Goal: Task Accomplishment & Management: Complete application form

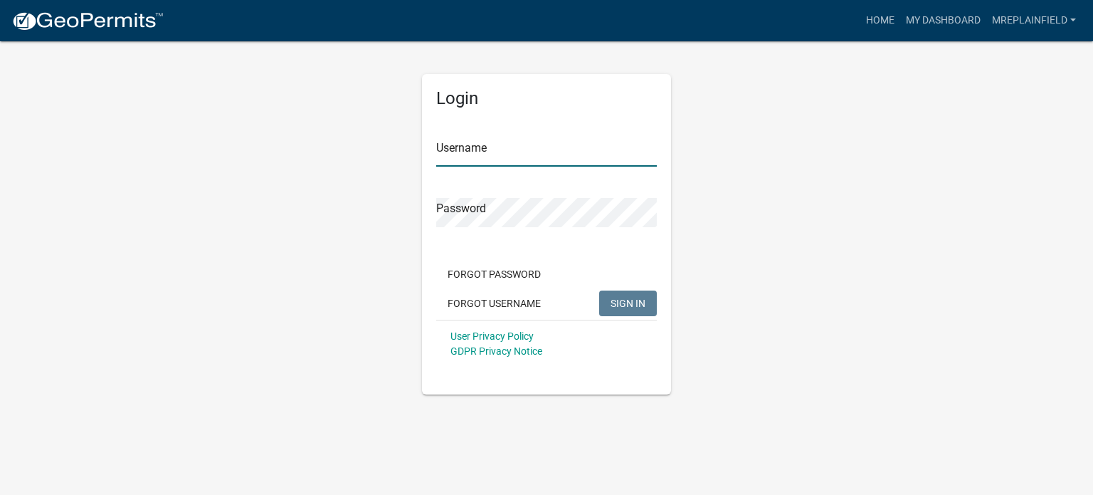
click at [519, 144] on input "Username" at bounding box center [546, 151] width 221 height 29
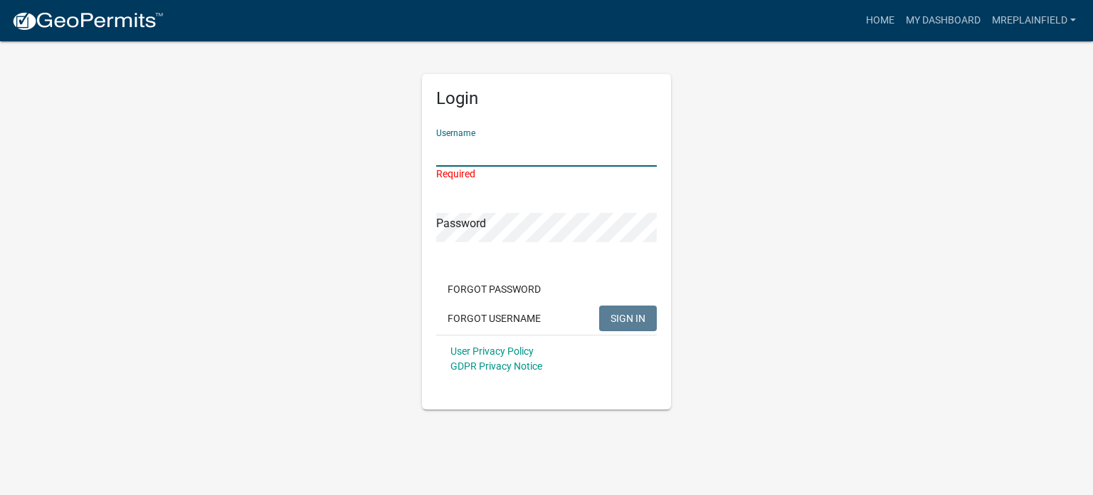
type input "MREPlainfield"
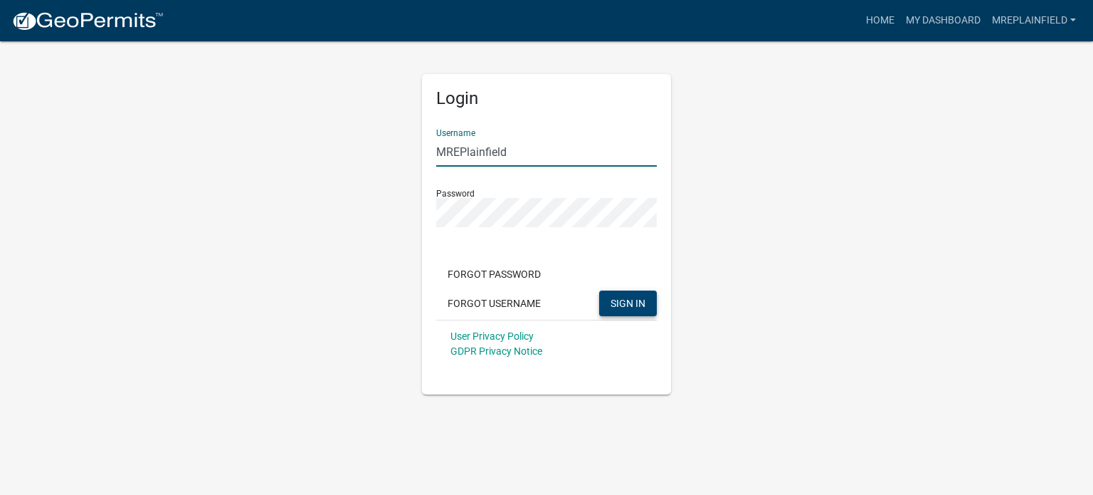
click at [613, 290] on button "SIGN IN" at bounding box center [628, 303] width 58 height 26
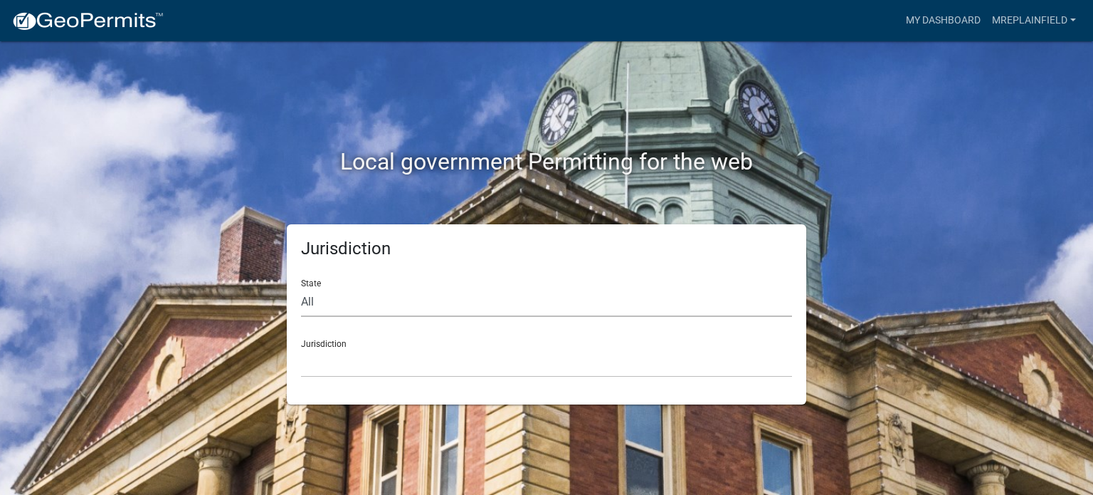
click at [506, 315] on select "All [US_STATE] [US_STATE] [US_STATE] [US_STATE] [US_STATE] [US_STATE] [US_STATE…" at bounding box center [546, 302] width 491 height 29
select select "[US_STATE]"
click at [301, 288] on select "All [US_STATE] [US_STATE] [US_STATE] [US_STATE] [US_STATE] [US_STATE] [US_STATE…" at bounding box center [546, 302] width 491 height 29
click at [367, 352] on select "City of [GEOGRAPHIC_DATA], [US_STATE] City of [GEOGRAPHIC_DATA], [US_STATE] Cit…" at bounding box center [546, 362] width 491 height 29
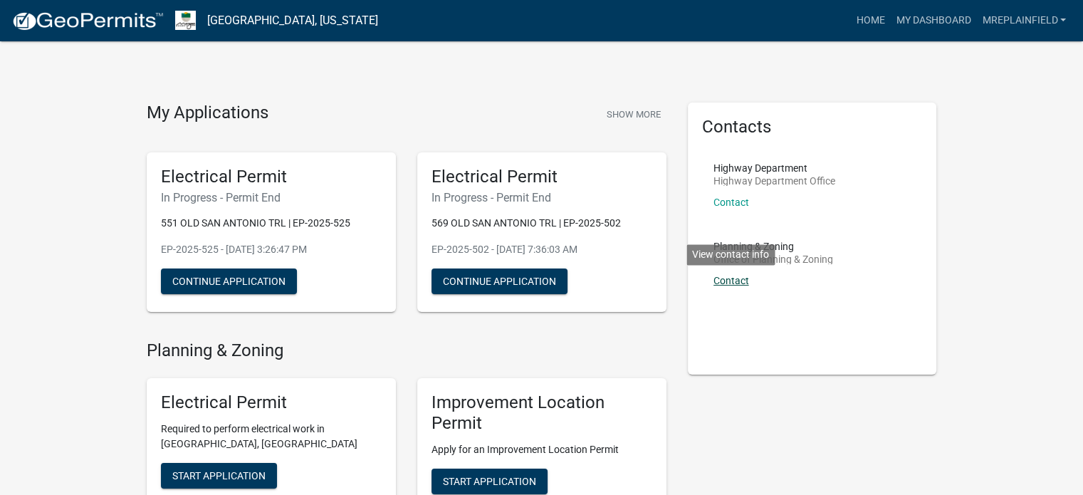
click at [726, 275] on link "Contact" at bounding box center [731, 280] width 36 height 11
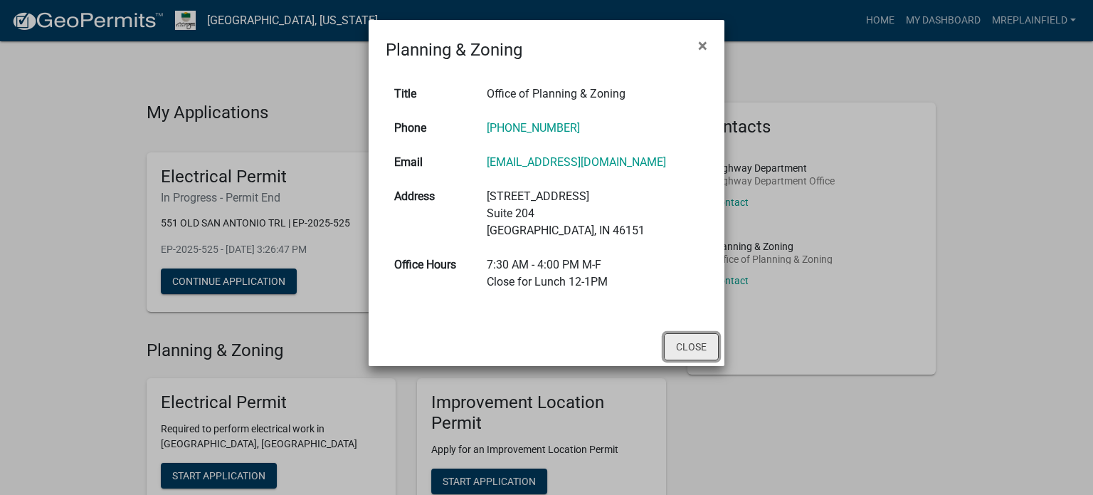
click at [694, 339] on button "Close" at bounding box center [691, 346] width 55 height 27
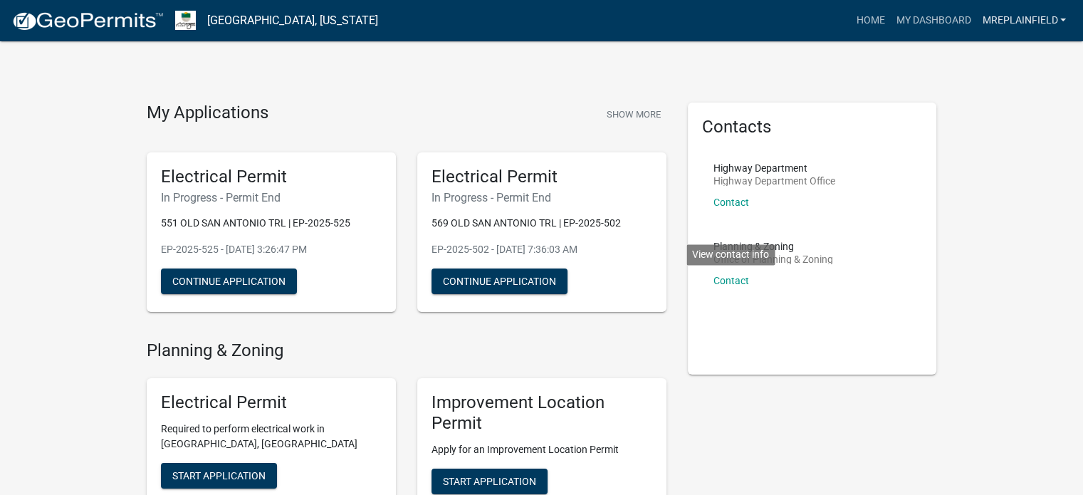
click at [1011, 15] on link "MREPlainfield" at bounding box center [1023, 20] width 95 height 27
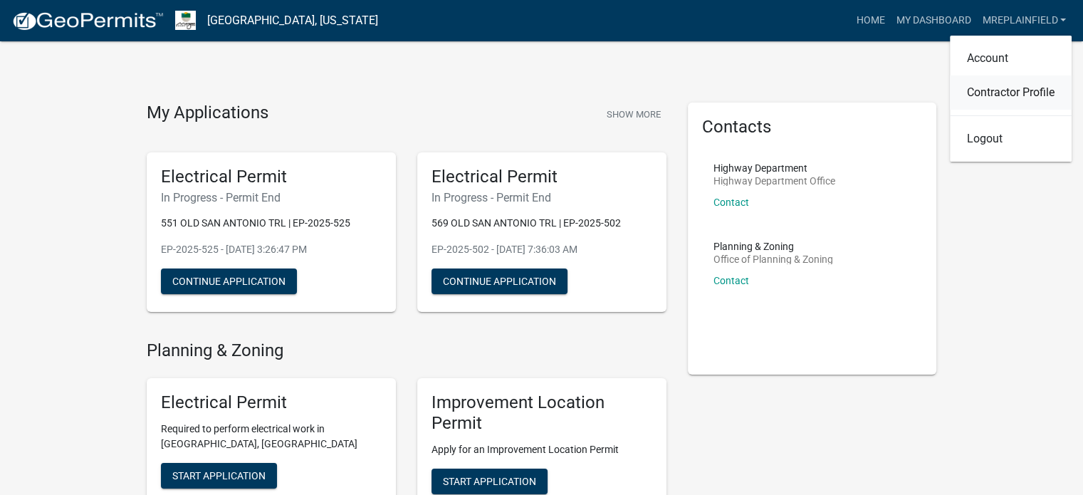
click at [977, 87] on link "Contractor Profile" at bounding box center [1011, 92] width 122 height 34
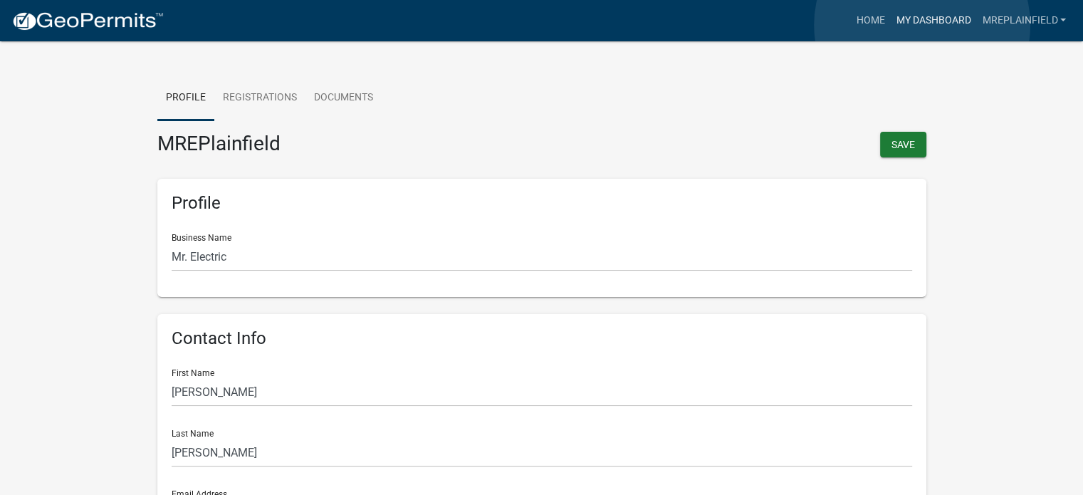
click at [922, 25] on link "My Dashboard" at bounding box center [933, 20] width 86 height 27
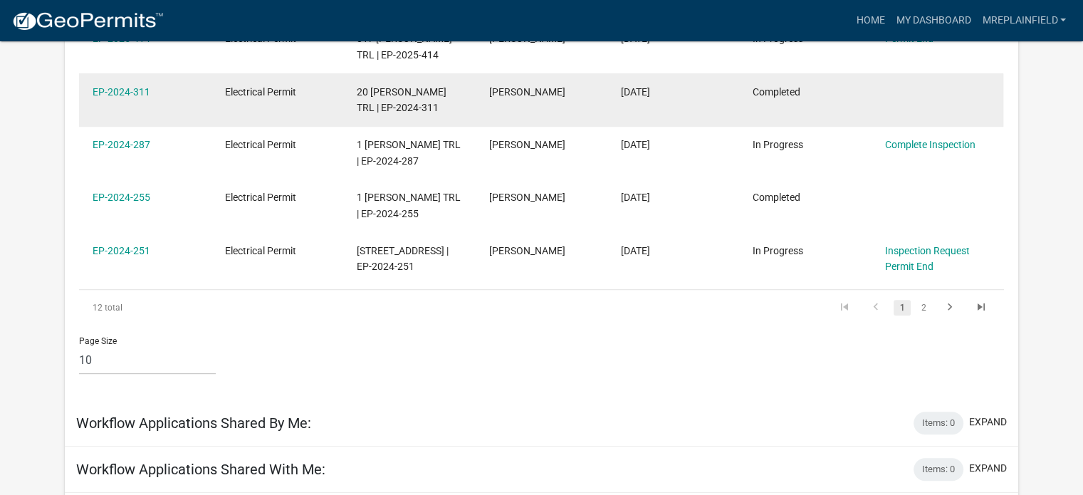
scroll to position [569, 0]
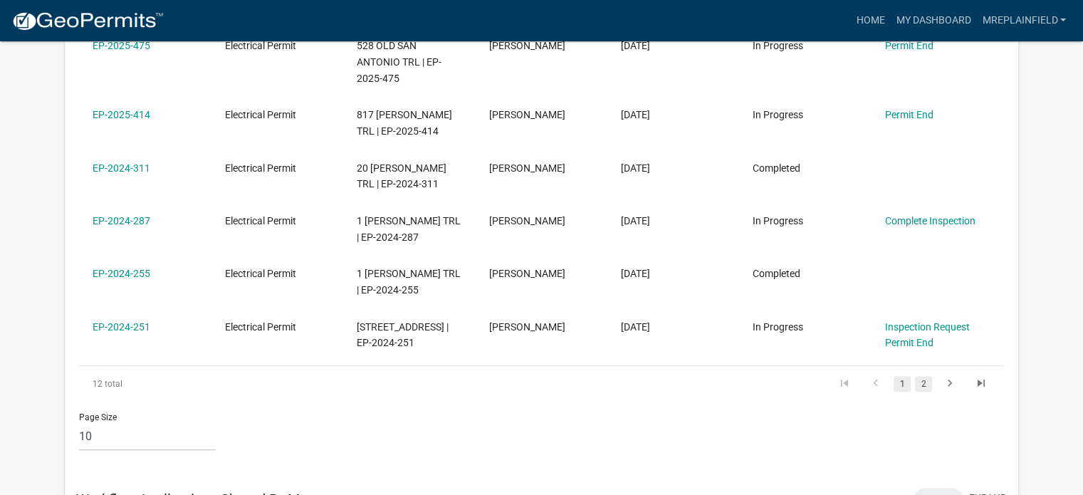
click at [922, 384] on link "2" at bounding box center [923, 384] width 17 height 16
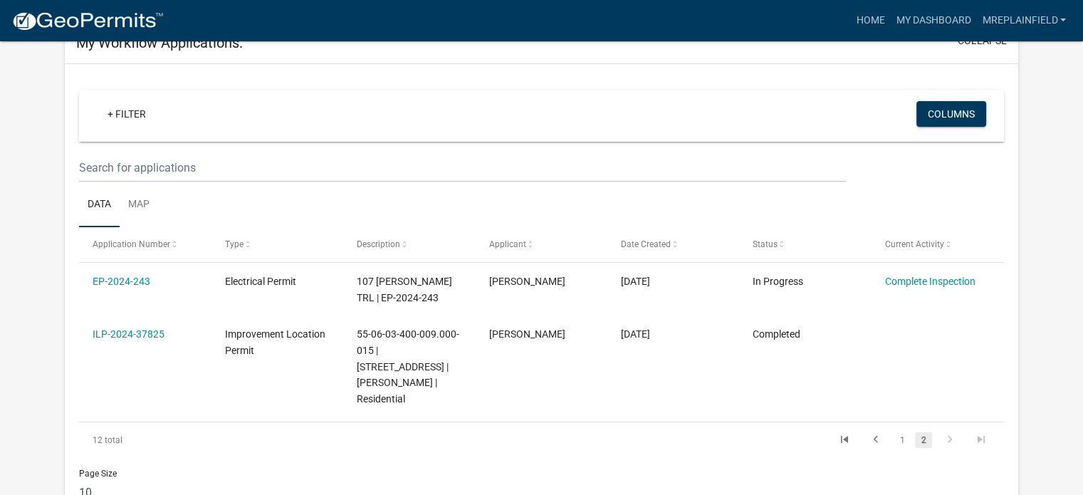
scroll to position [214, 0]
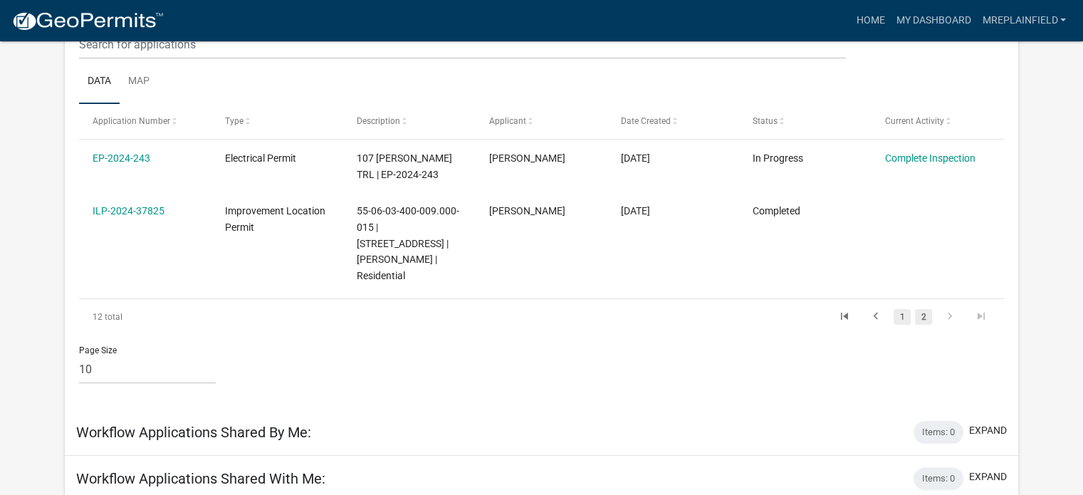
click at [897, 309] on link "1" at bounding box center [901, 317] width 17 height 16
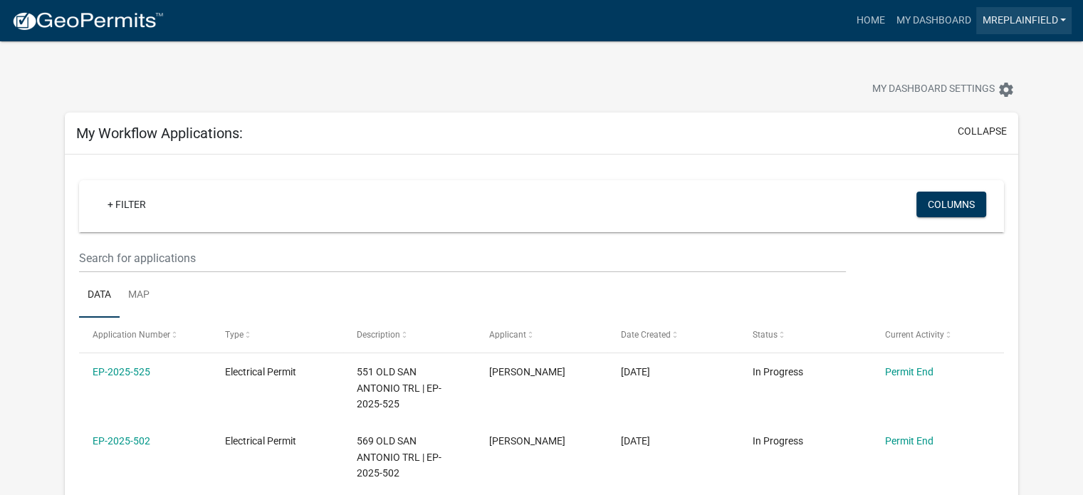
click at [1016, 10] on link "MREPlainfield" at bounding box center [1023, 20] width 95 height 27
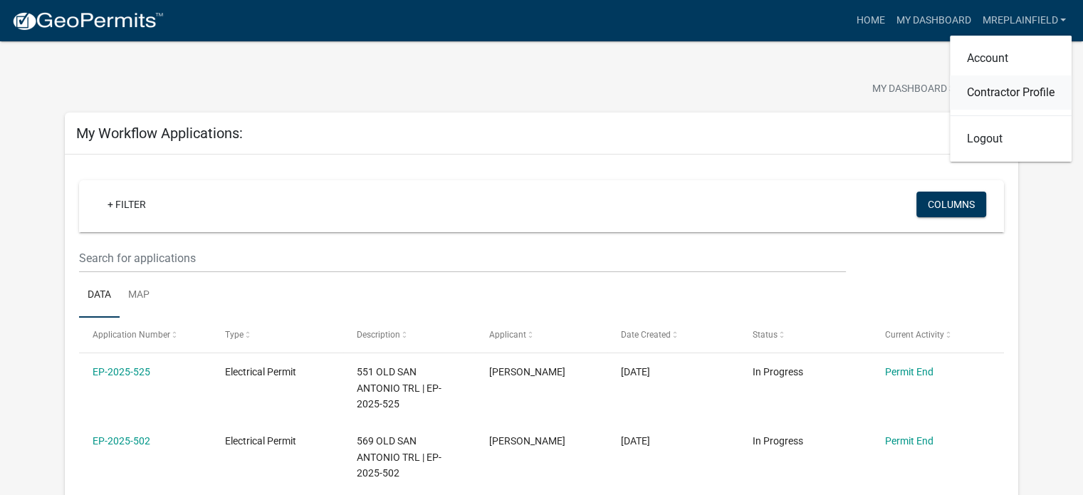
click at [978, 90] on link "Contractor Profile" at bounding box center [1011, 92] width 122 height 34
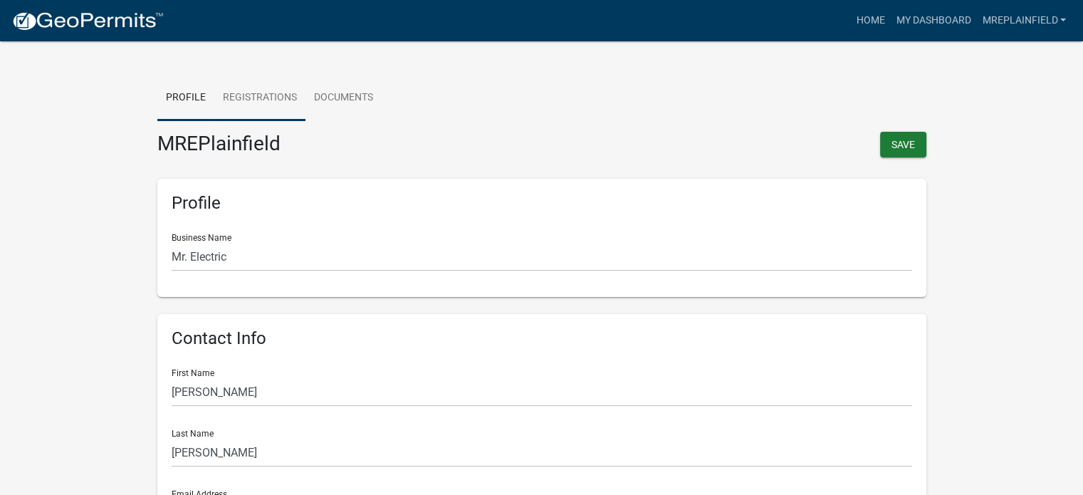
click at [263, 90] on link "Registrations" at bounding box center [259, 98] width 91 height 46
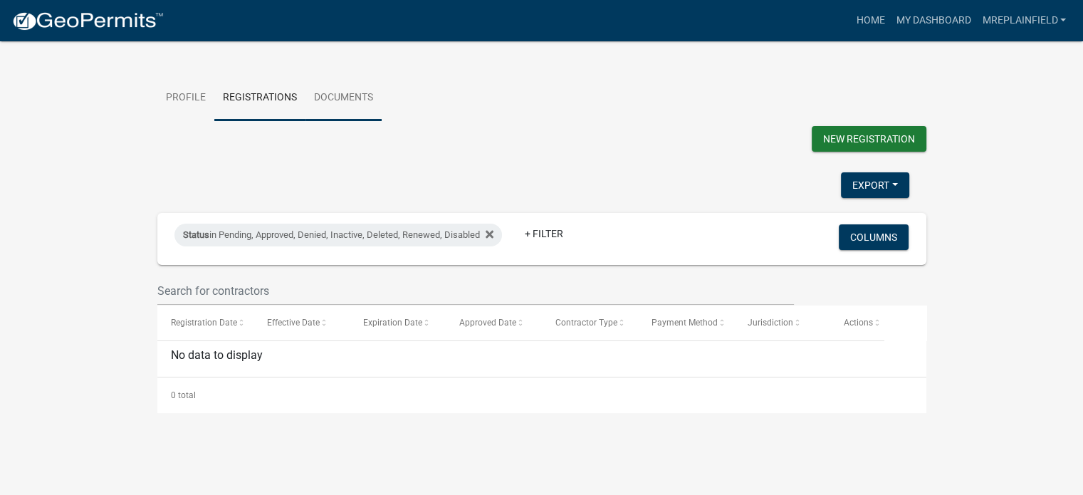
click at [323, 93] on link "Documents" at bounding box center [343, 98] width 76 height 46
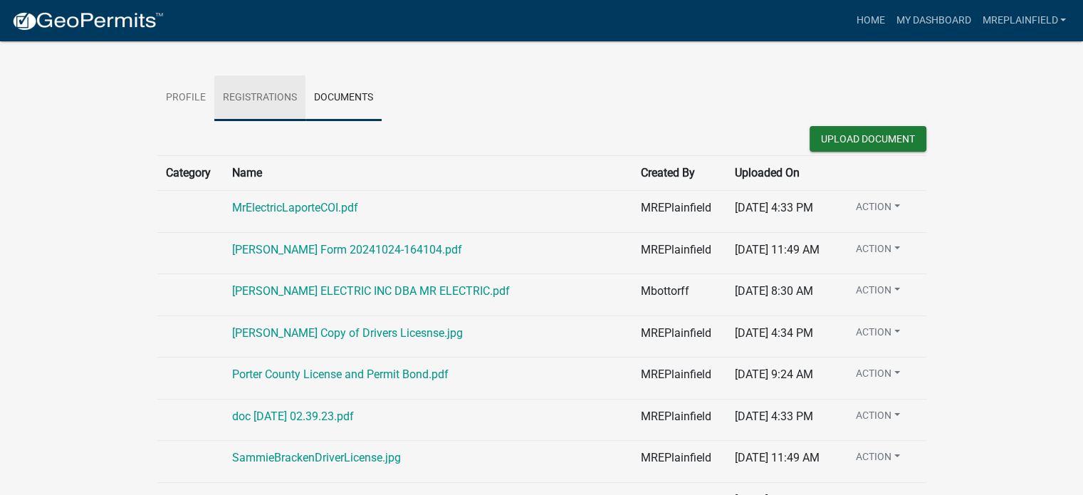
click at [251, 87] on link "Registrations" at bounding box center [259, 98] width 91 height 46
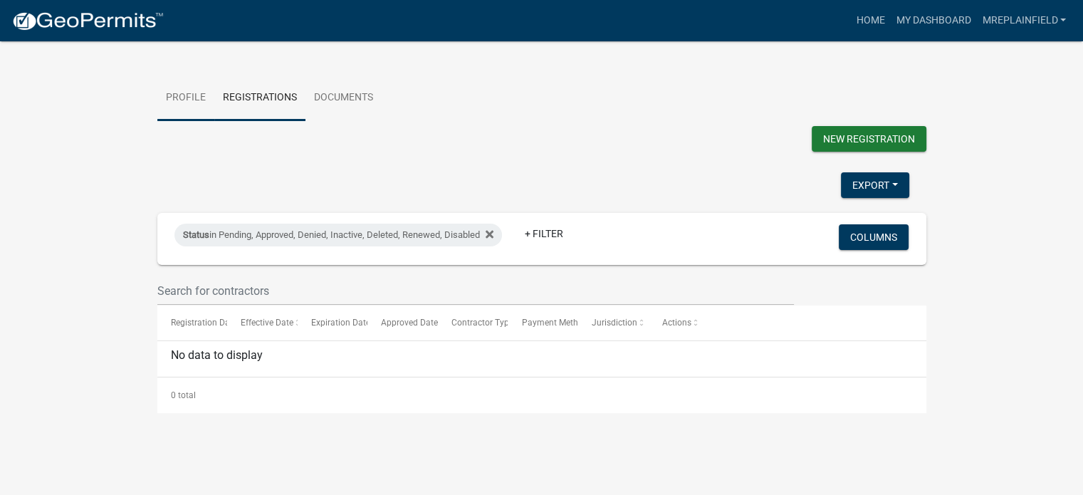
click at [199, 88] on link "Profile" at bounding box center [185, 98] width 57 height 46
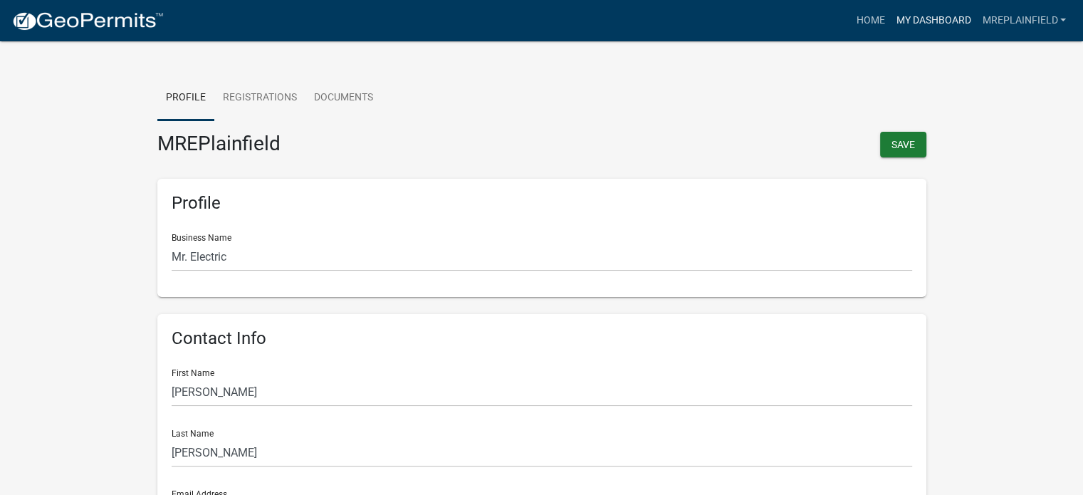
click at [924, 15] on link "My Dashboard" at bounding box center [933, 20] width 86 height 27
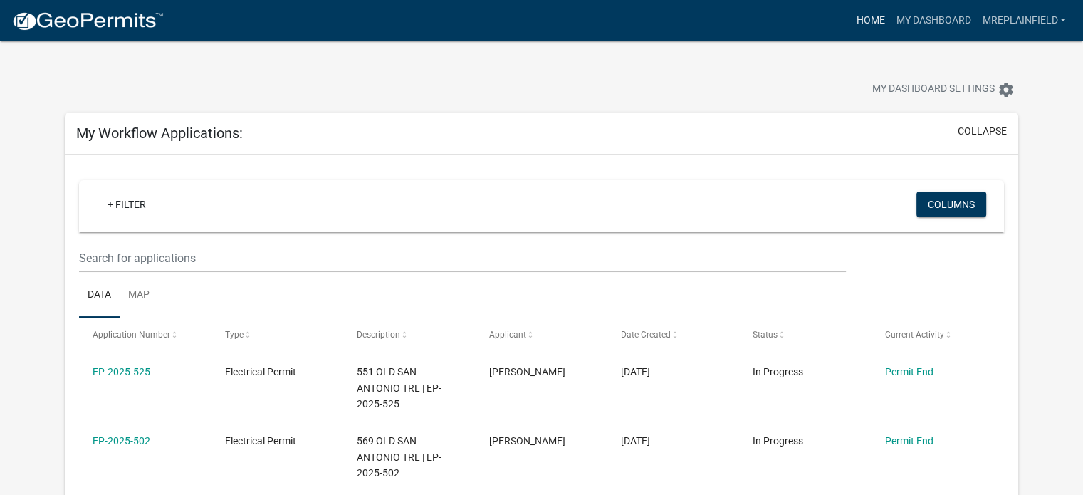
click at [863, 31] on link "Home" at bounding box center [870, 20] width 40 height 27
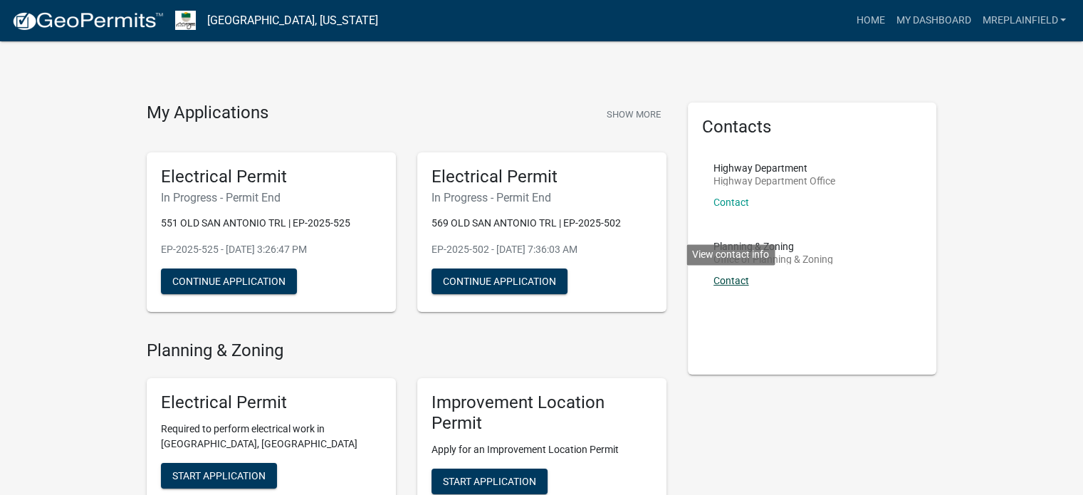
click at [730, 278] on link "Contact" at bounding box center [731, 280] width 36 height 11
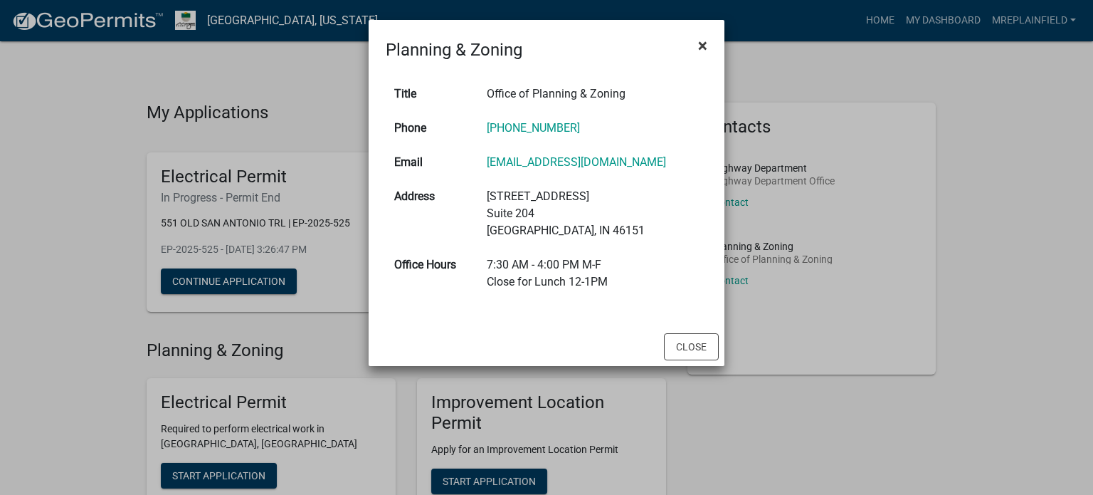
click at [705, 44] on span "×" at bounding box center [702, 46] width 9 height 20
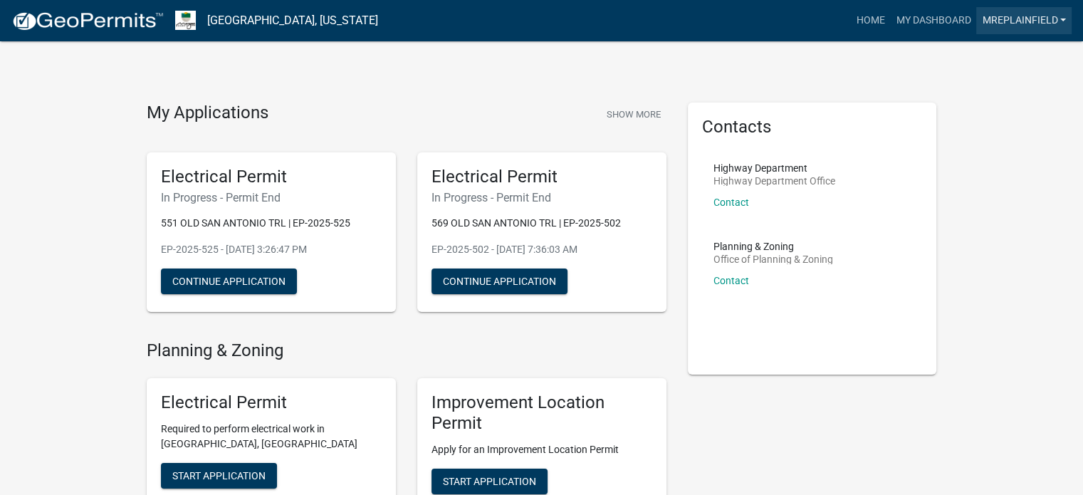
click at [1054, 19] on link "MREPlainfield" at bounding box center [1023, 20] width 95 height 27
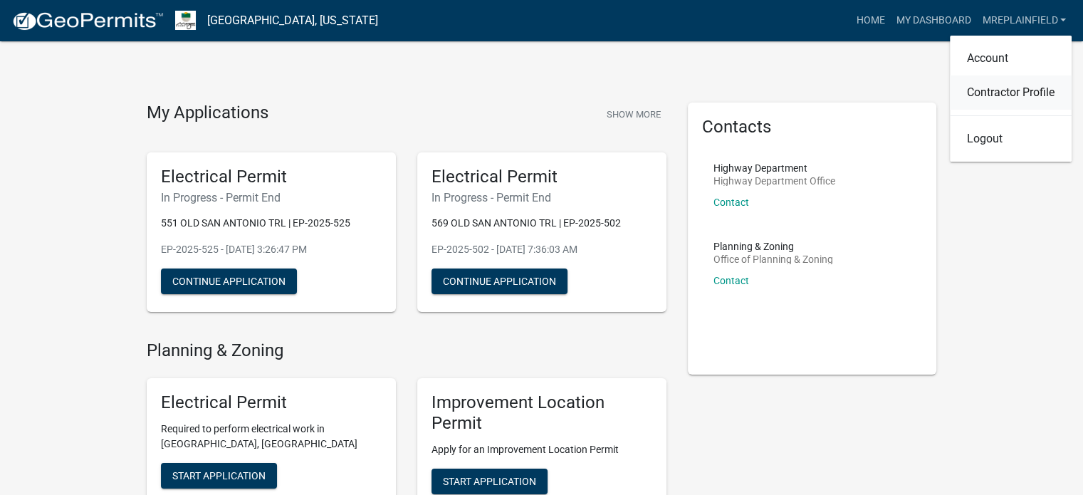
click at [979, 102] on link "Contractor Profile" at bounding box center [1011, 92] width 122 height 34
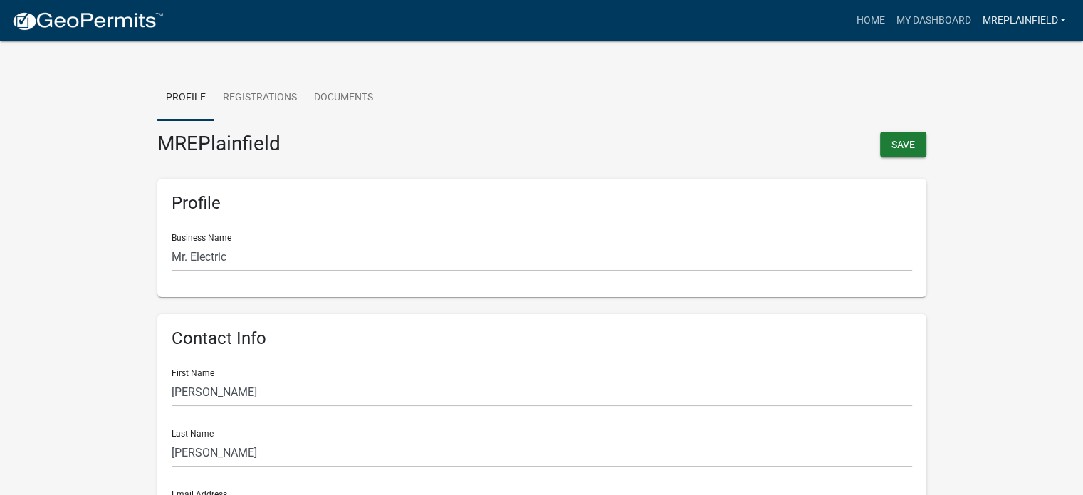
click at [1043, 13] on link "MREPlainfield" at bounding box center [1023, 20] width 95 height 27
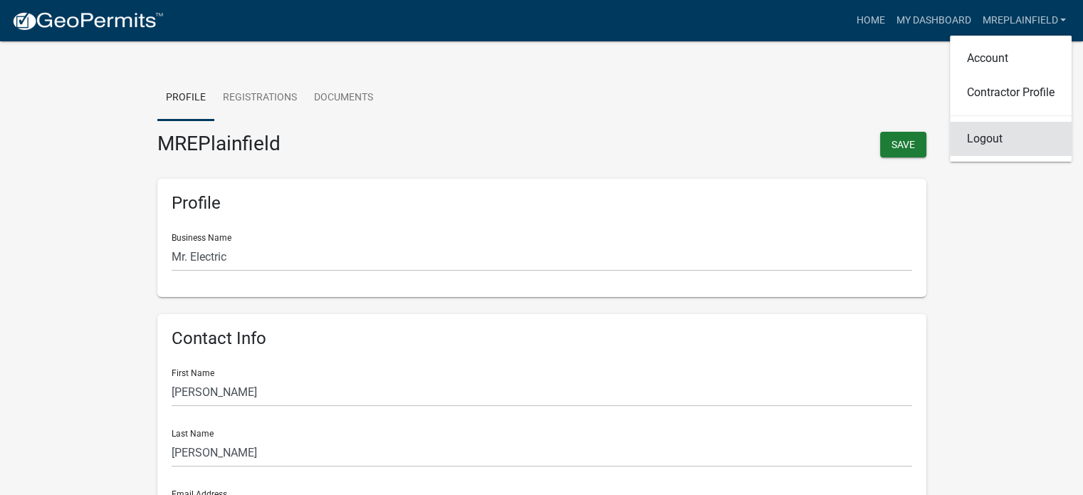
click at [985, 136] on link "Logout" at bounding box center [1011, 139] width 122 height 34
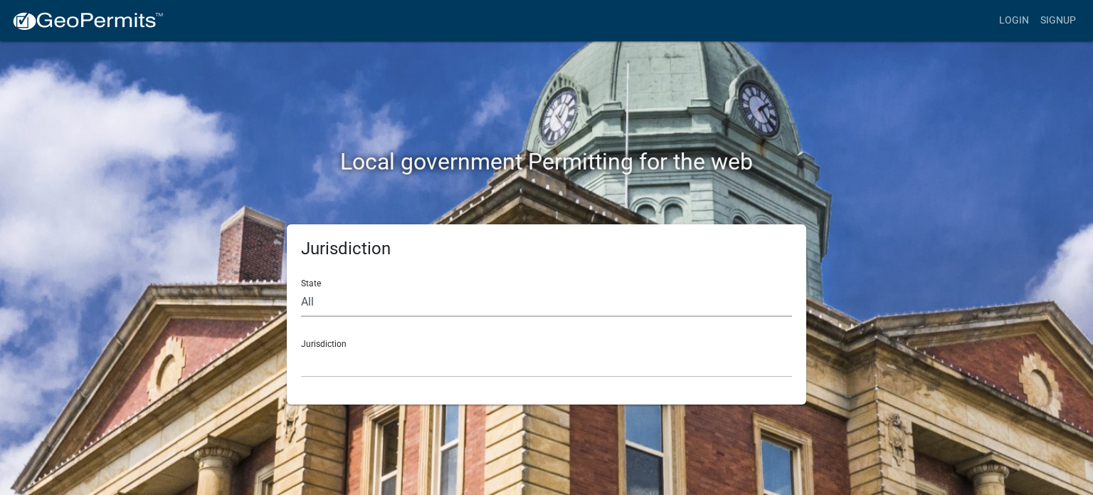
click at [436, 298] on select "All [US_STATE] [US_STATE] [US_STATE] [US_STATE] [US_STATE] [US_STATE] [US_STATE…" at bounding box center [546, 302] width 491 height 29
select select "[US_STATE]"
click at [301, 288] on select "All [US_STATE] [US_STATE] [US_STATE] [US_STATE] [US_STATE] [US_STATE] [US_STATE…" at bounding box center [546, 302] width 491 height 29
click at [322, 371] on select "City of [GEOGRAPHIC_DATA], [US_STATE] City of [GEOGRAPHIC_DATA], [US_STATE] Cit…" at bounding box center [546, 362] width 491 height 29
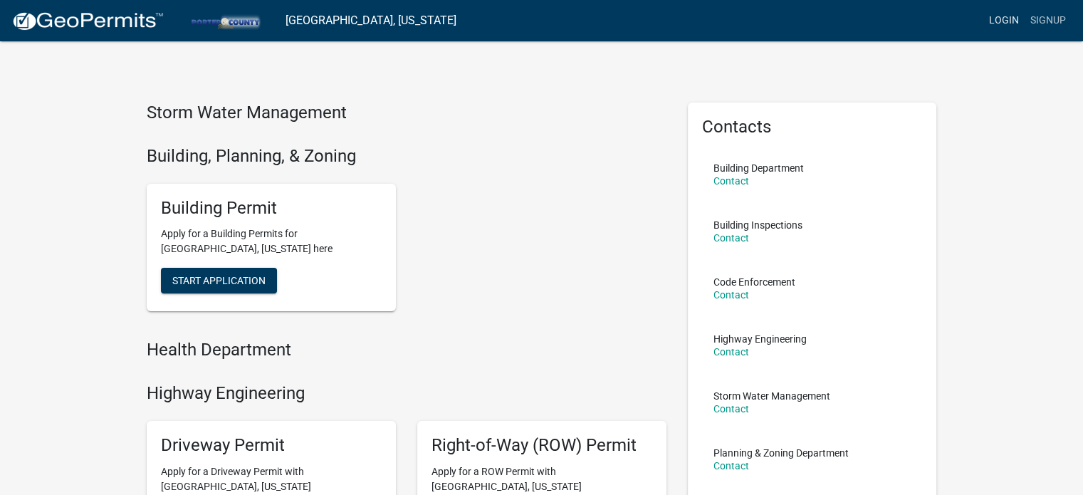
click at [1004, 22] on link "Login" at bounding box center [1003, 20] width 41 height 27
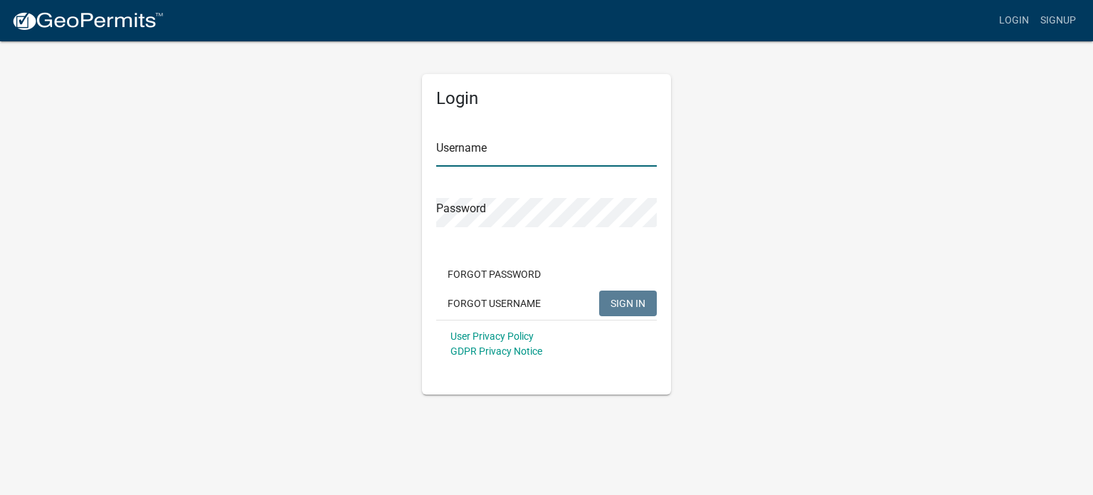
click at [499, 156] on input "Username" at bounding box center [546, 151] width 221 height 29
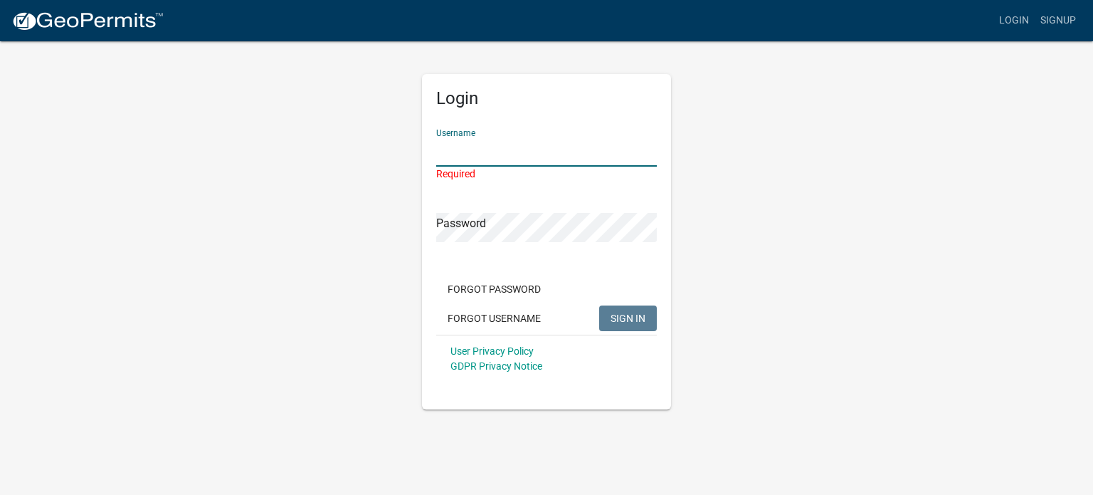
type input "MREPlainfield"
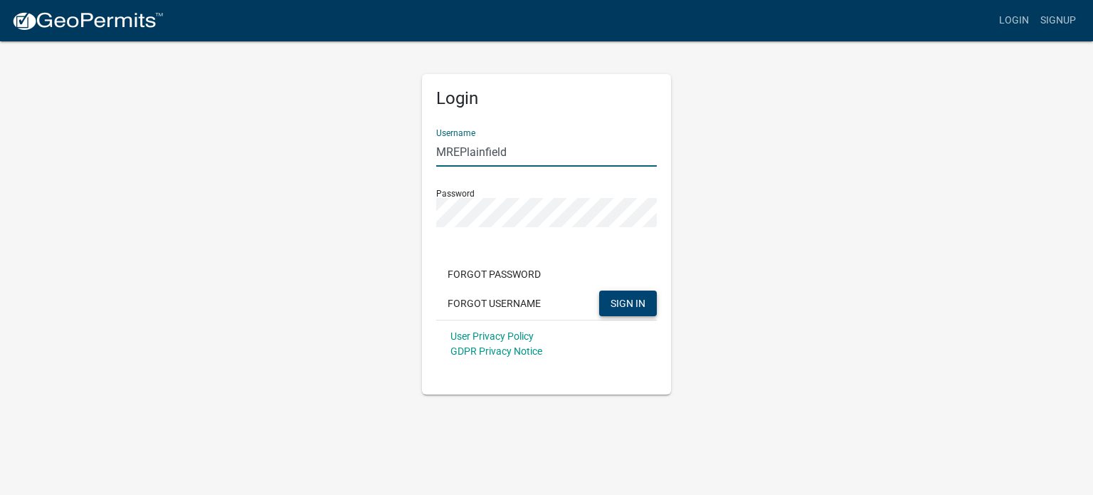
click at [624, 300] on span "SIGN IN" at bounding box center [628, 302] width 35 height 11
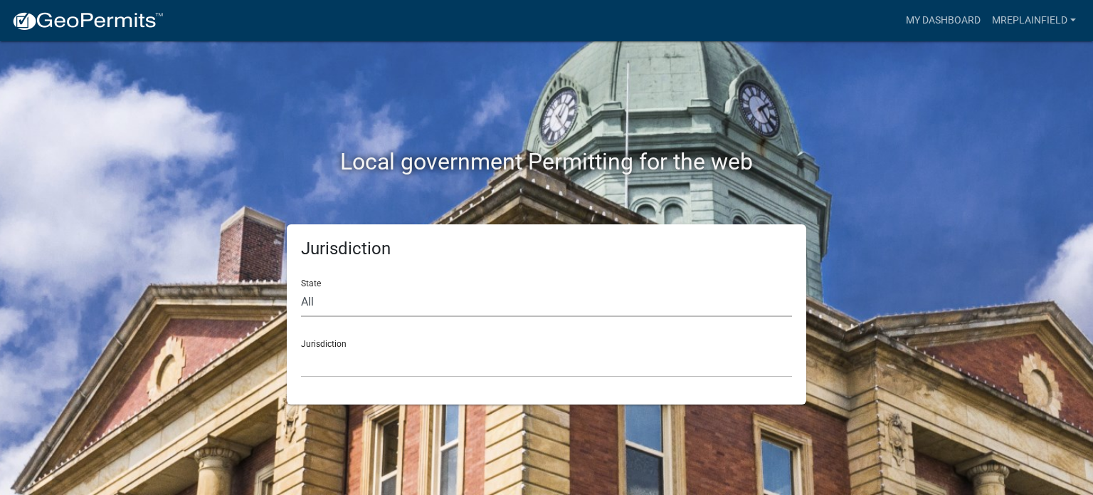
click at [477, 305] on select "All [US_STATE] [US_STATE] [US_STATE] [US_STATE] [US_STATE] [US_STATE] [US_STATE…" at bounding box center [546, 302] width 491 height 29
select select "[US_STATE]"
click at [301, 288] on select "All [US_STATE] [US_STATE] [US_STATE] [US_STATE] [US_STATE] [US_STATE] [US_STATE…" at bounding box center [546, 302] width 491 height 29
click at [344, 357] on select "City of [GEOGRAPHIC_DATA], [US_STATE] City of [GEOGRAPHIC_DATA], [US_STATE] Cit…" at bounding box center [546, 362] width 491 height 29
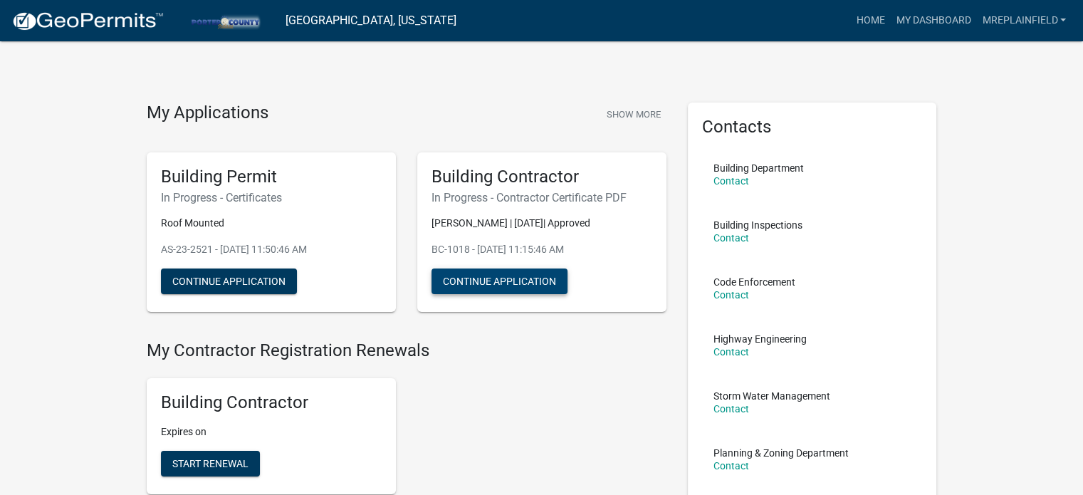
click at [493, 280] on button "Continue Application" at bounding box center [499, 281] width 136 height 26
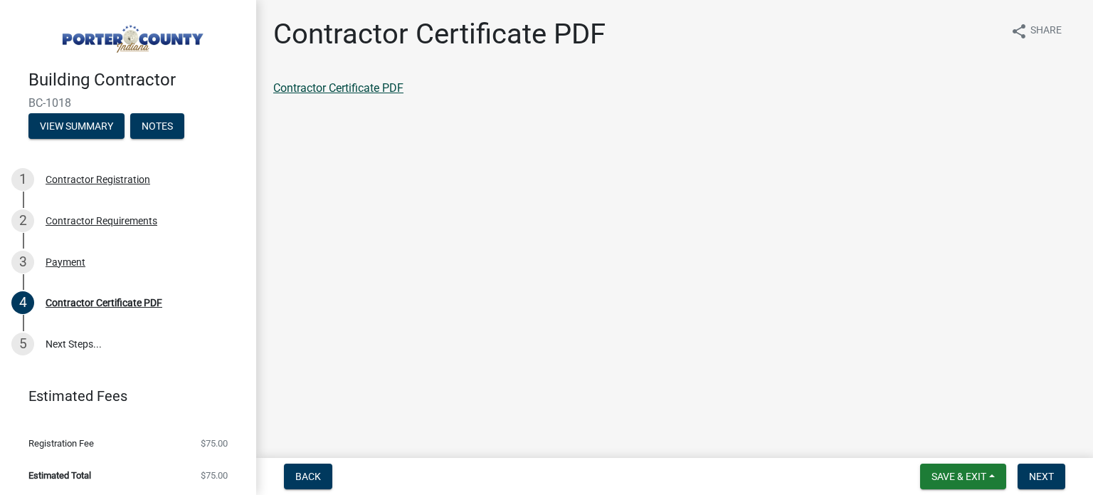
click at [354, 91] on link "Contractor Certificate PDF" at bounding box center [338, 88] width 130 height 14
click at [941, 473] on span "Save & Exit" at bounding box center [959, 475] width 55 height 11
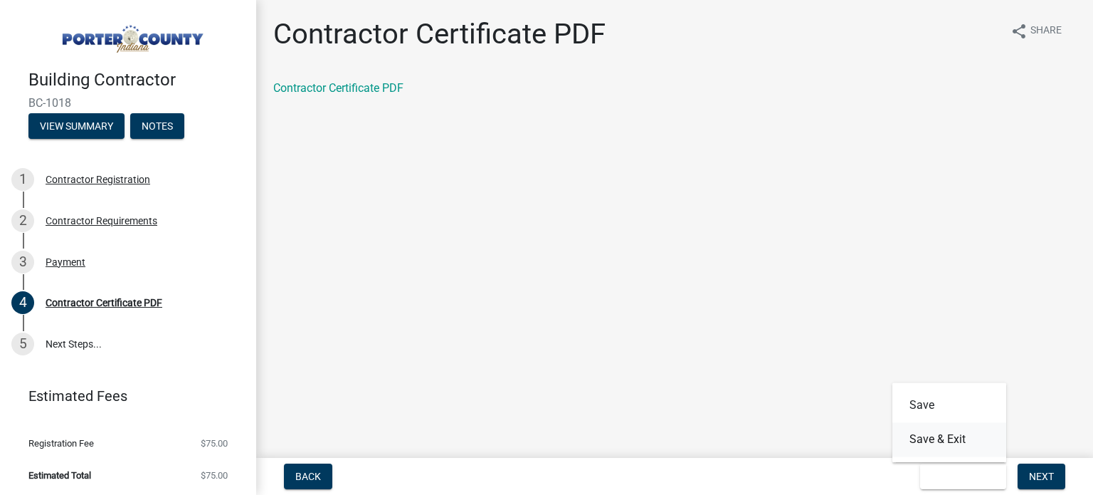
click at [940, 442] on button "Save & Exit" at bounding box center [950, 439] width 114 height 34
click at [143, 42] on img at bounding box center [130, 35] width 205 height 40
